Goal: Task Accomplishment & Management: Manage account settings

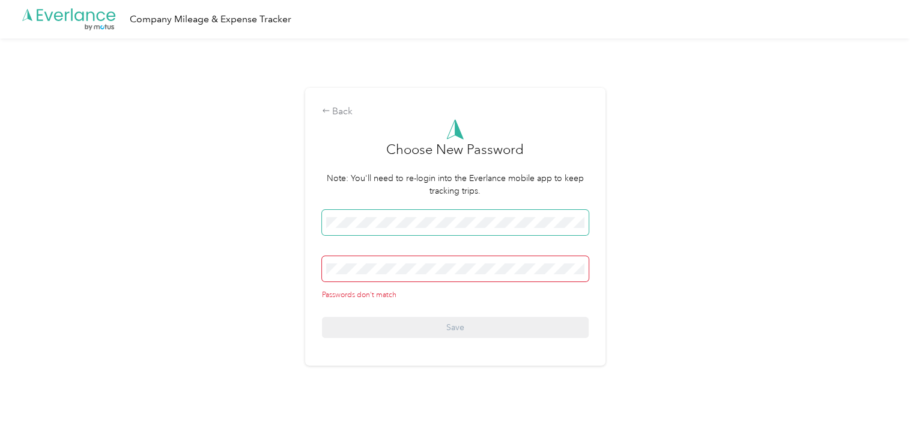
click at [383, 234] on span at bounding box center [455, 222] width 267 height 25
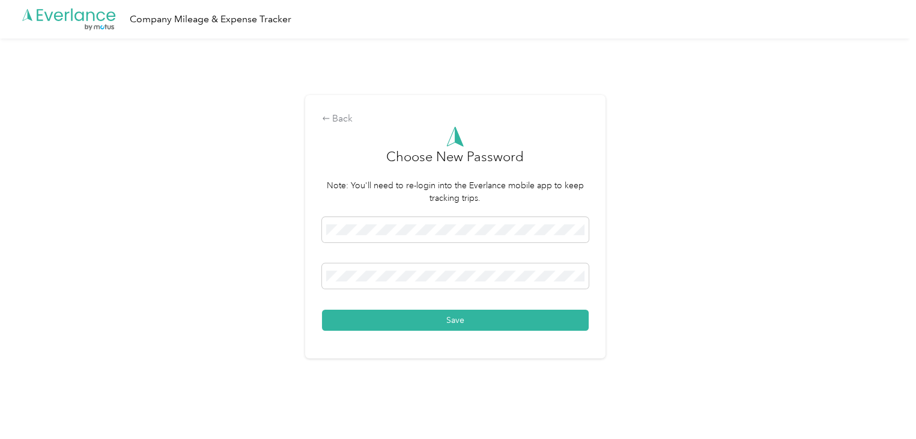
click at [406, 331] on div "Back Choose New Password Note: You'll need to re-login into the Everlance mobil…" at bounding box center [455, 226] width 300 height 263
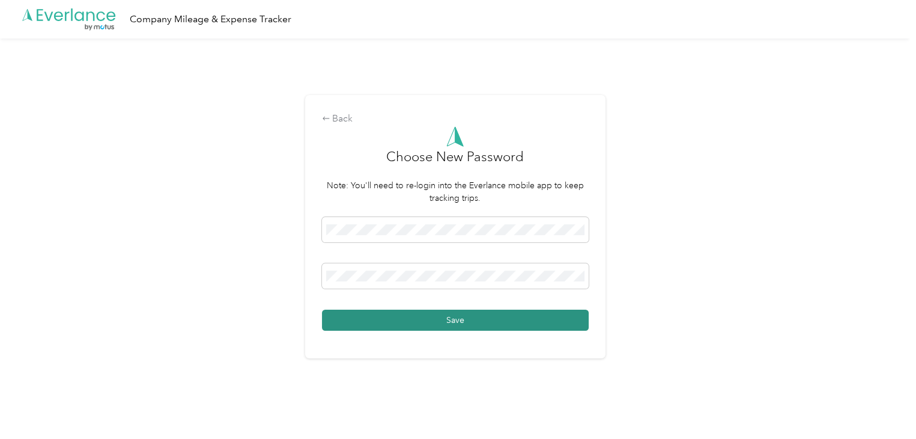
click at [418, 325] on button "Save" at bounding box center [455, 319] width 267 height 21
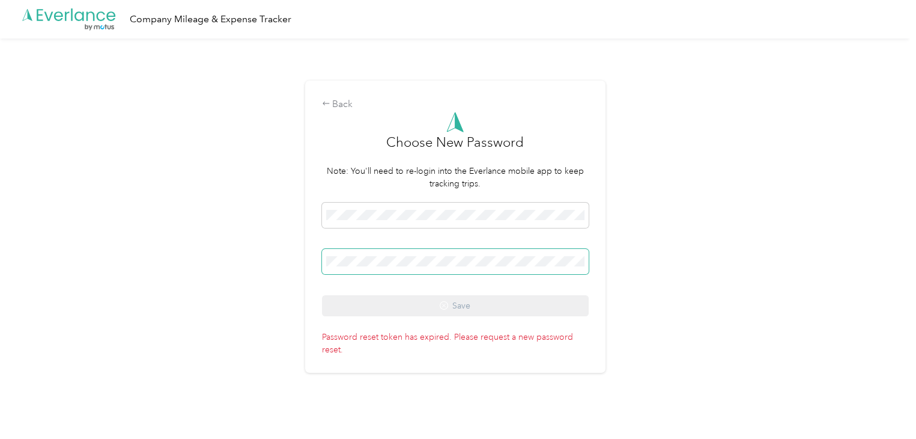
click at [387, 252] on span at bounding box center [455, 261] width 267 height 25
click at [343, 105] on div "Back" at bounding box center [455, 104] width 267 height 14
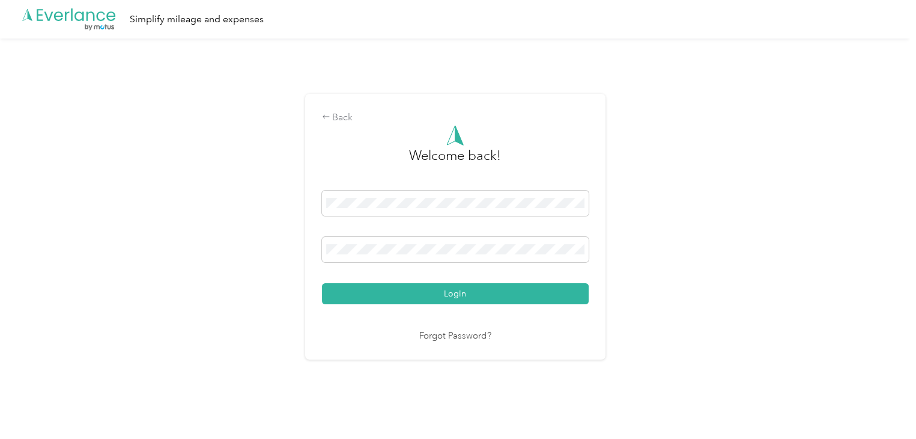
click at [464, 342] on link "Forgot Password?" at bounding box center [455, 336] width 72 height 14
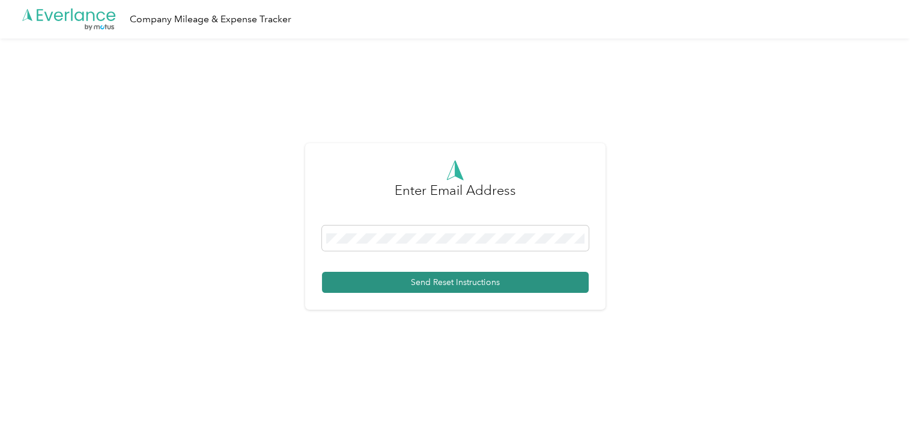
click at [422, 282] on button "Send Reset Instructions" at bounding box center [455, 282] width 267 height 21
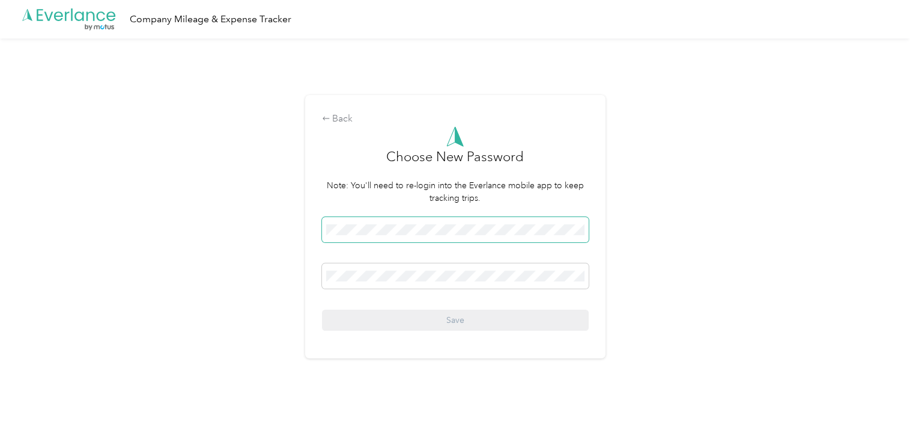
click at [254, 219] on div "Back Choose New Password Note: You'll need to re-login into the Everlance mobil…" at bounding box center [455, 231] width 910 height 386
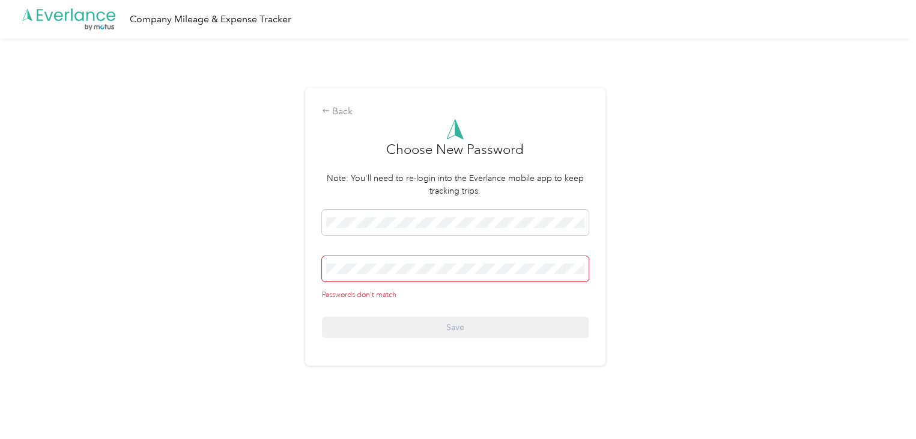
drag, startPoint x: 436, startPoint y: 282, endPoint x: 238, endPoint y: 270, distance: 198.6
click at [238, 270] on div "Back Choose New Password Note: You'll need to re-login into the Everlance mobil…" at bounding box center [455, 231] width 910 height 386
click at [219, 236] on div "Back Choose New Password Note: You'll need to re-login into the Everlance mobil…" at bounding box center [455, 231] width 910 height 386
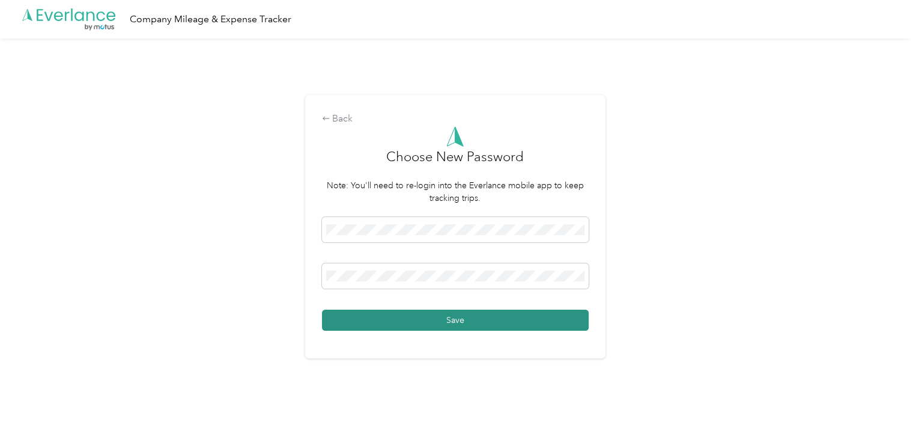
click at [365, 309] on button "Save" at bounding box center [455, 319] width 267 height 21
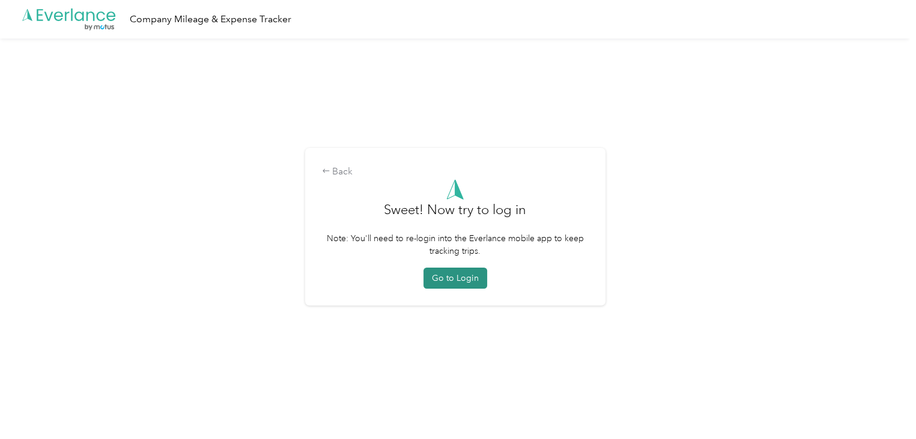
click at [449, 284] on button "Go to Login" at bounding box center [456, 277] width 64 height 21
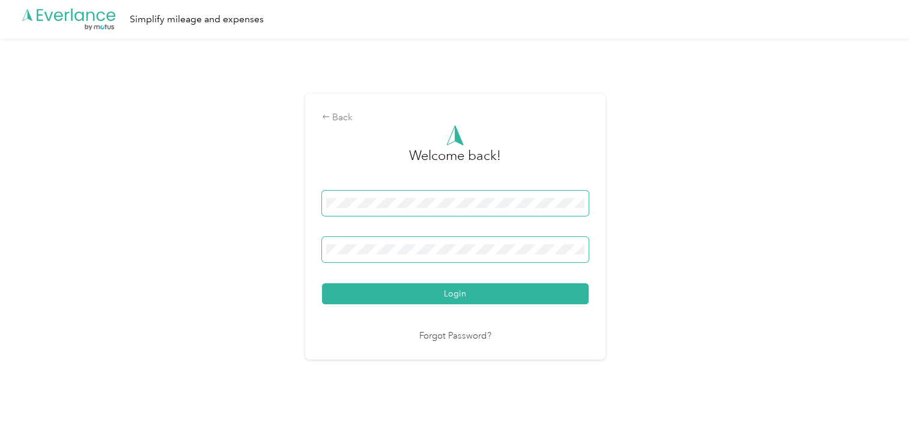
click at [322, 283] on button "Login" at bounding box center [455, 293] width 267 height 21
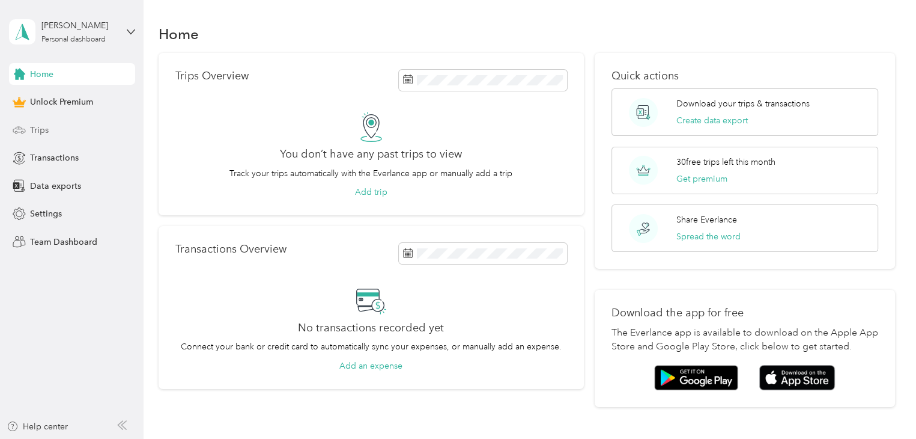
click at [59, 123] on div "Trips" at bounding box center [72, 130] width 126 height 22
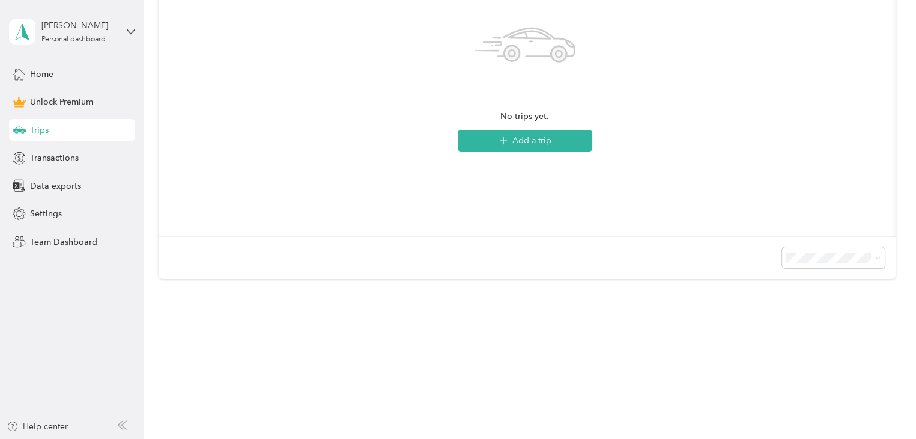
scroll to position [69, 0]
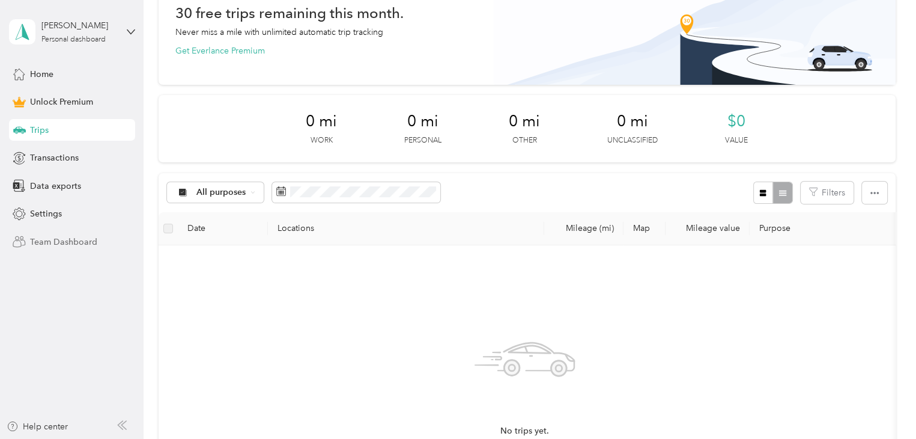
click at [52, 238] on span "Team Dashboard" at bounding box center [63, 242] width 67 height 13
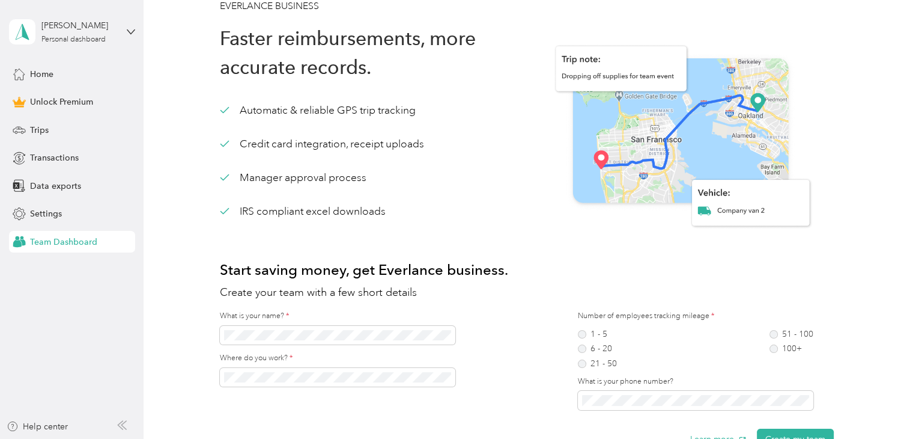
scroll to position [14, 0]
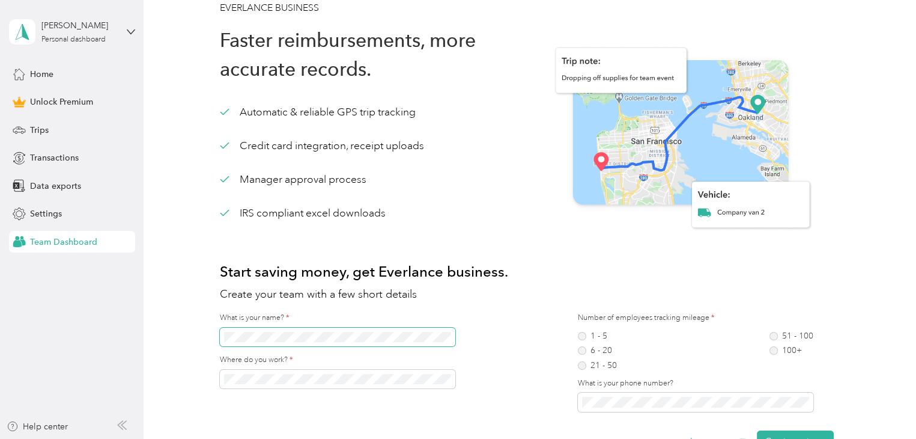
click at [266, 327] on span at bounding box center [338, 336] width 236 height 19
click at [58, 162] on span "Transactions" at bounding box center [54, 157] width 49 height 13
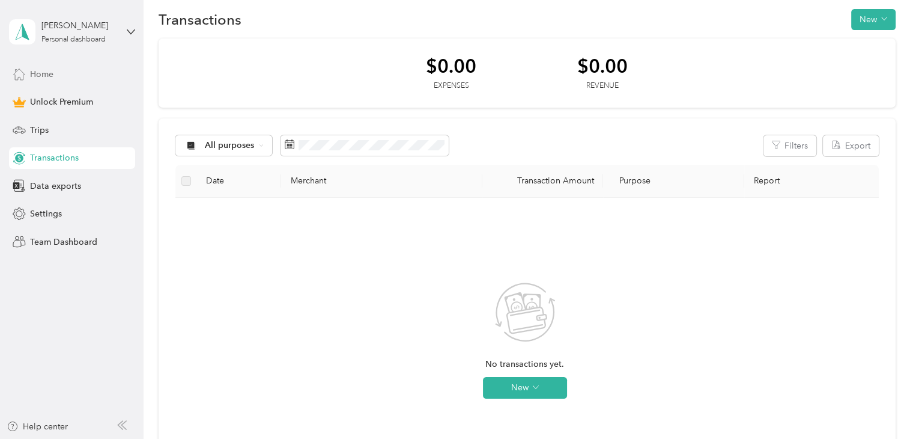
click at [68, 67] on div "Home" at bounding box center [72, 74] width 126 height 22
